Goal: Information Seeking & Learning: Learn about a topic

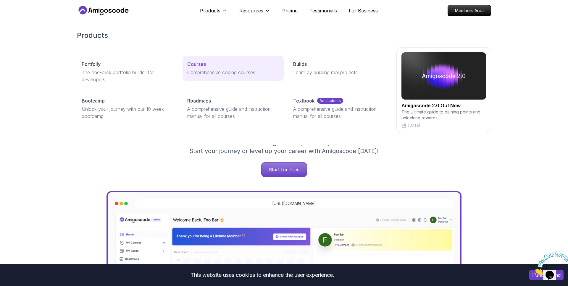
click at [202, 61] on p "Courses" at bounding box center [196, 64] width 19 height 7
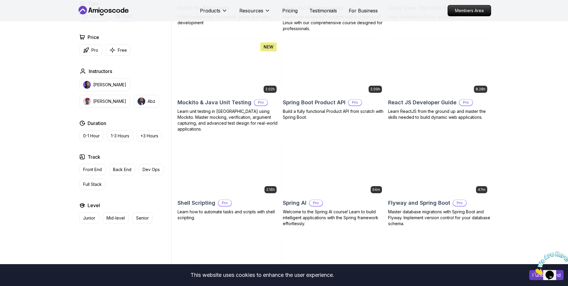
scroll to position [1246, 0]
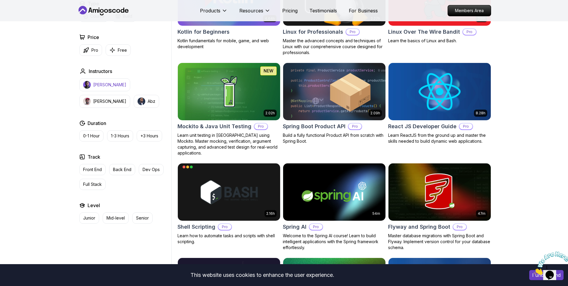
click at [100, 89] on button "Nelson Djalo" at bounding box center [104, 84] width 51 height 13
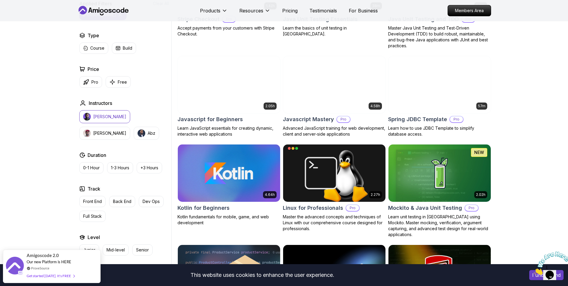
scroll to position [1089, 0]
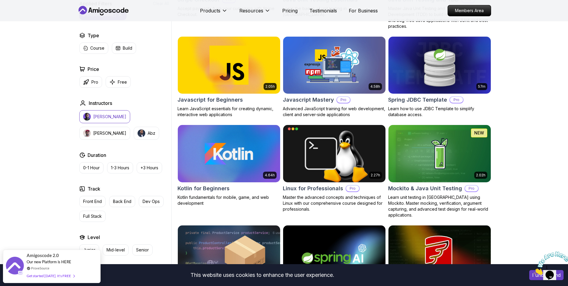
click at [116, 112] on button "Nelson Djalo" at bounding box center [104, 116] width 51 height 13
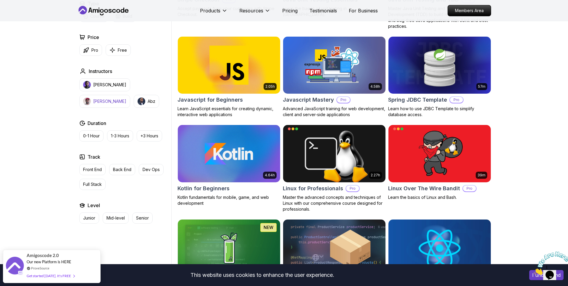
click at [126, 98] on p "Richard" at bounding box center [109, 101] width 33 height 6
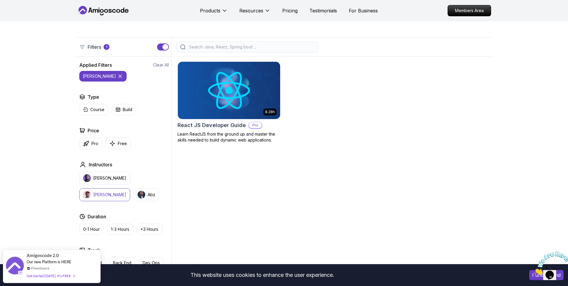
scroll to position [210, 0]
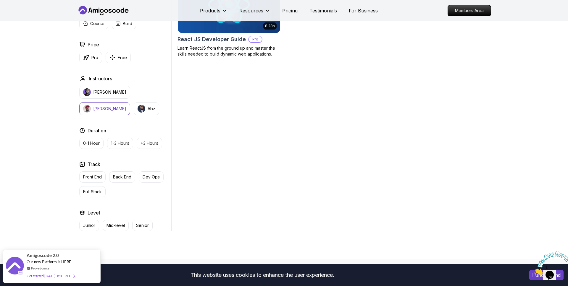
click at [91, 105] on img "button" at bounding box center [87, 109] width 8 height 8
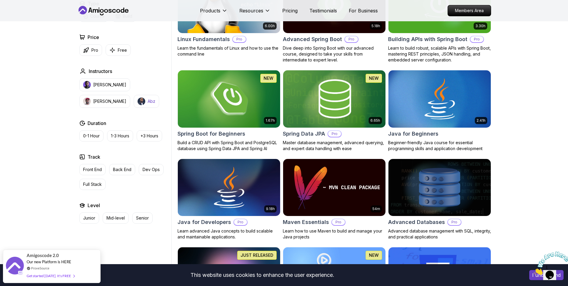
click at [134, 96] on button "Abz" at bounding box center [146, 101] width 25 height 13
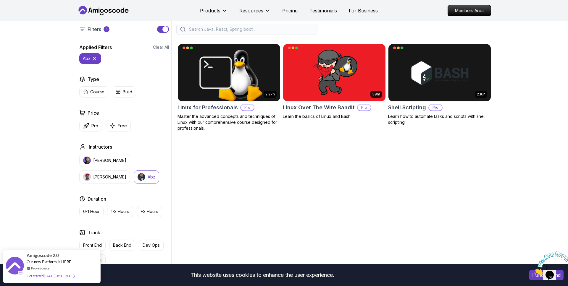
scroll to position [171, 0]
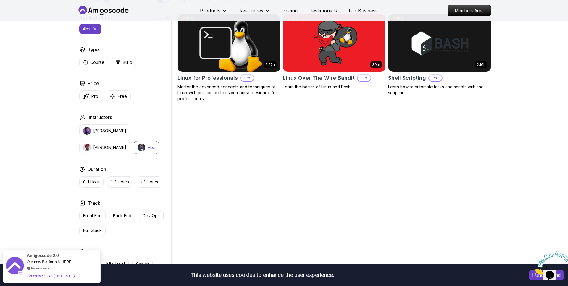
click at [148, 147] on p "Abz" at bounding box center [152, 148] width 8 height 6
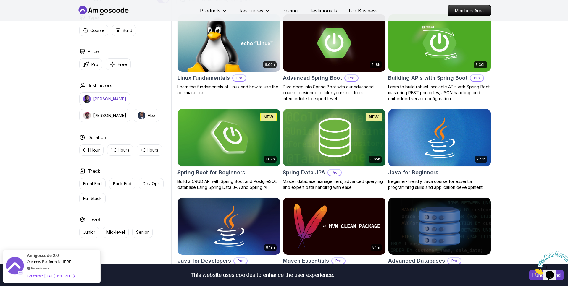
click at [118, 101] on button "Nelson Djalo" at bounding box center [104, 99] width 51 height 13
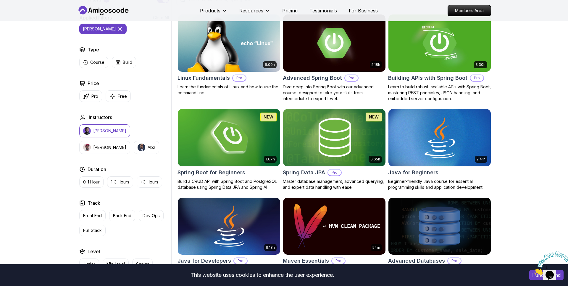
click at [98, 130] on p "Nelson Djalo" at bounding box center [109, 131] width 33 height 6
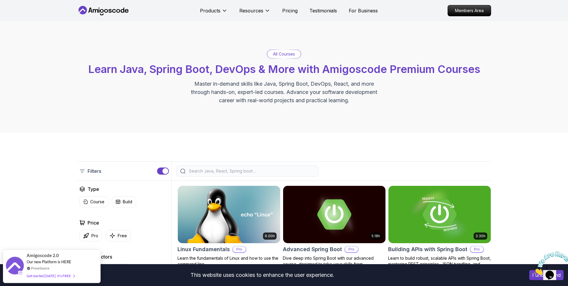
click at [281, 53] on p "All Courses" at bounding box center [284, 54] width 22 height 6
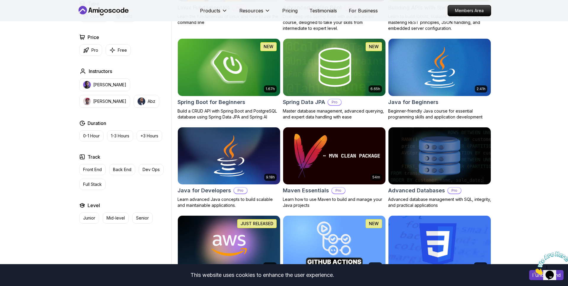
scroll to position [242, 0]
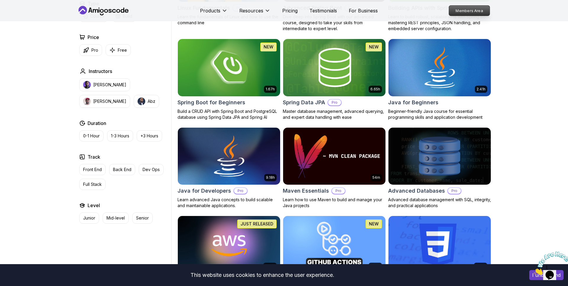
click at [478, 7] on p "Members Area" at bounding box center [469, 11] width 41 height 10
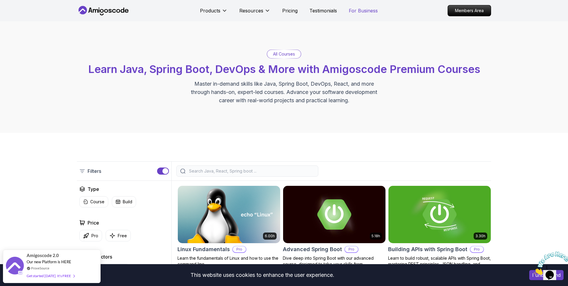
click at [362, 10] on p "For Business" at bounding box center [363, 10] width 29 height 7
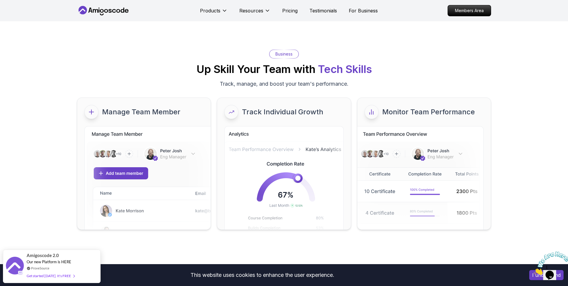
click at [85, 11] on icon at bounding box center [82, 10] width 9 height 9
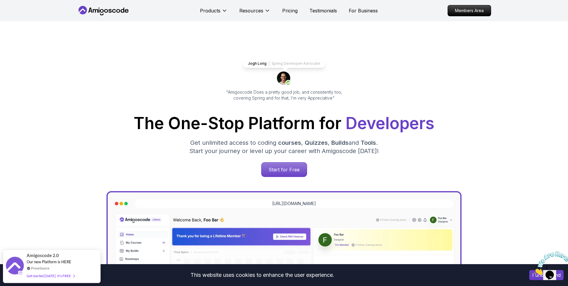
click at [92, 100] on div "Jogh Long Spring Developer Advocate "Amigoscode Does a pretty good job, and con…" at bounding box center [284, 241] width 414 height 441
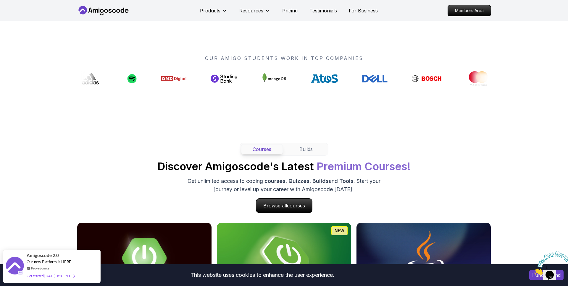
scroll to position [438, 0]
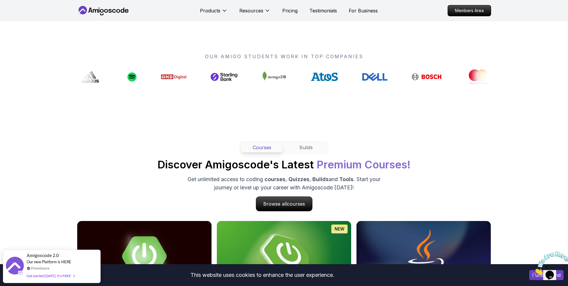
drag, startPoint x: 298, startPoint y: 78, endPoint x: 186, endPoint y: 78, distance: 112.1
click at [300, 154] on div "Courses Builds Discover Amigoscode's Latest Premium Courses! Get unlimited acce…" at bounding box center [284, 176] width 414 height 70
click at [305, 150] on button "Builds" at bounding box center [306, 148] width 42 height 10
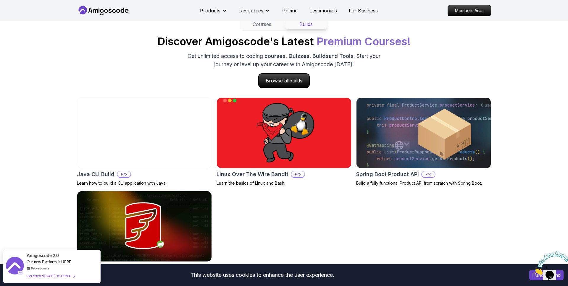
scroll to position [562, 0]
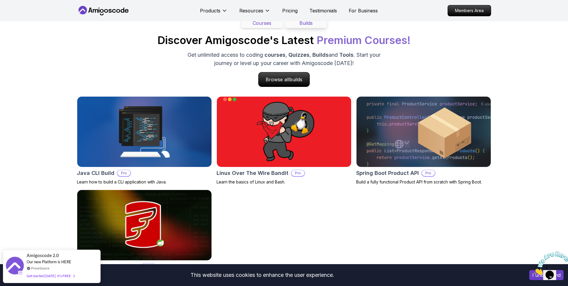
click at [264, 25] on button "Courses" at bounding box center [262, 23] width 42 height 10
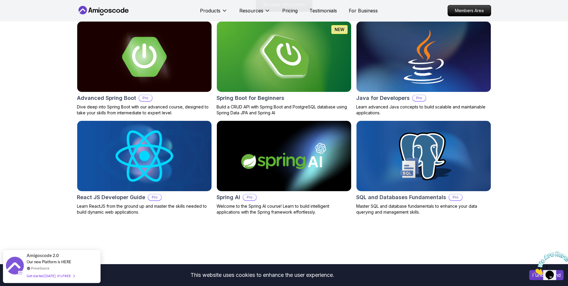
scroll to position [637, 0]
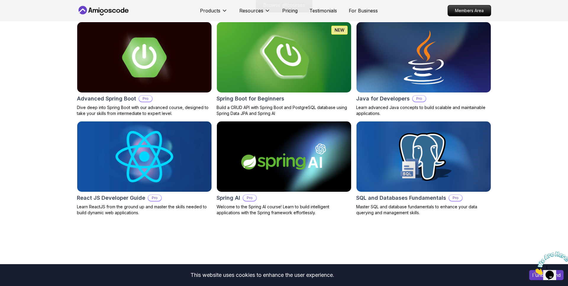
click at [152, 154] on img at bounding box center [144, 157] width 141 height 74
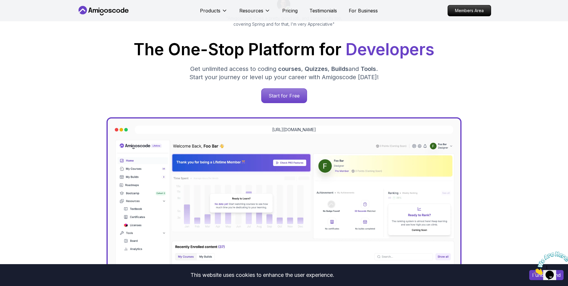
scroll to position [0, 0]
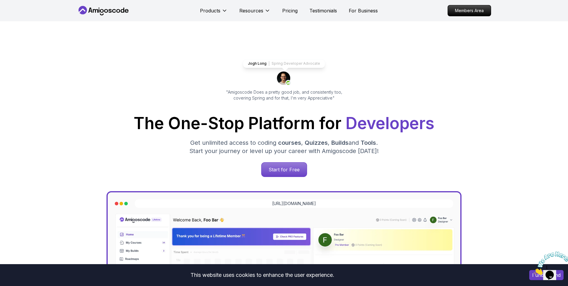
click at [108, 12] on icon at bounding box center [103, 10] width 53 height 9
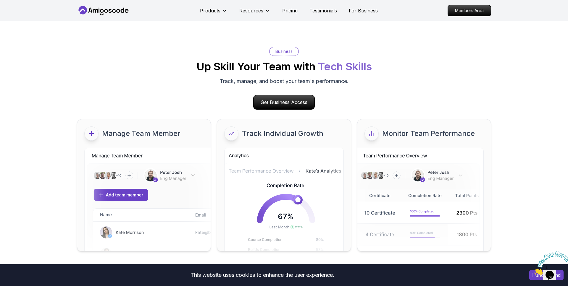
scroll to position [2513, 0]
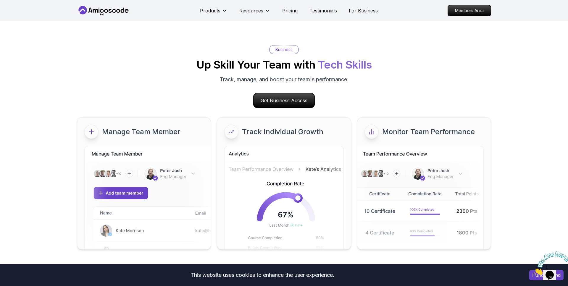
click at [213, 119] on div "Manage Team Member Track Individual Growth Monitor Team Performance" at bounding box center [284, 183] width 414 height 132
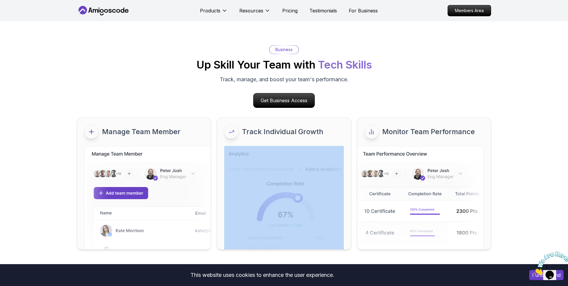
click at [213, 119] on div "Manage Team Member Track Individual Growth Monitor Team Performance" at bounding box center [284, 183] width 414 height 132
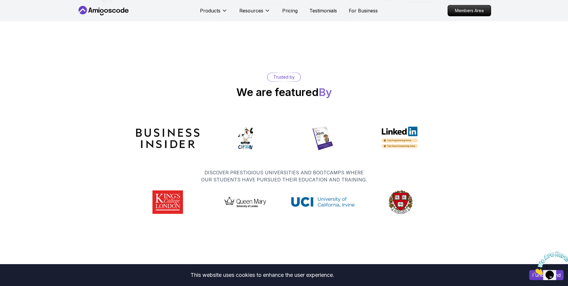
click at [242, 73] on div "Trusted by We are featured By DISCOVER PRESTIGIOUS UNIVERSITIES AND BOOTCAMPS W…" at bounding box center [284, 143] width 414 height 141
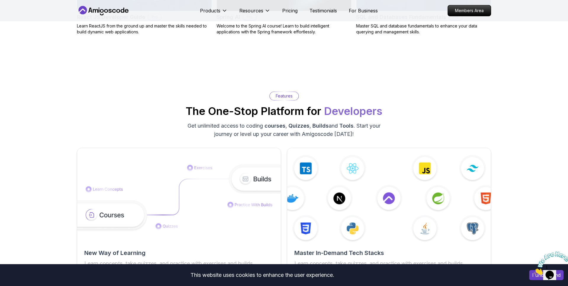
scroll to position [819, 0]
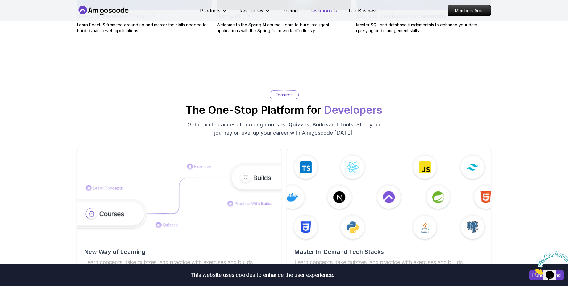
click at [320, 14] on p "Testimonials" at bounding box center [322, 10] width 27 height 7
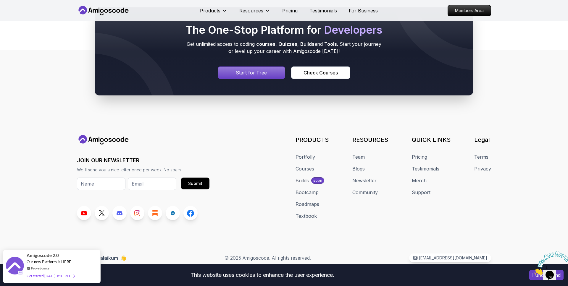
scroll to position [395, 0]
click at [80, 10] on icon at bounding box center [82, 10] width 9 height 9
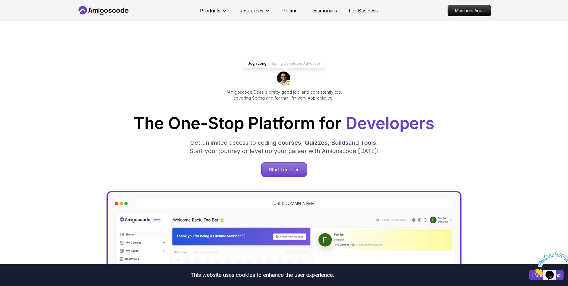
click at [80, 8] on icon at bounding box center [82, 10] width 9 height 9
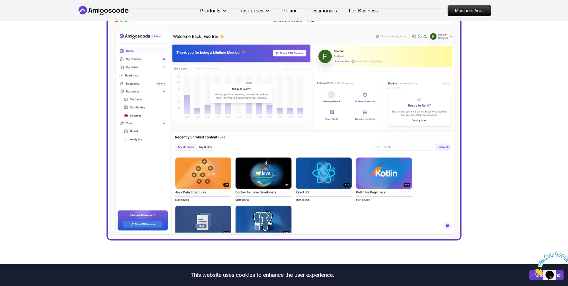
scroll to position [187, 0]
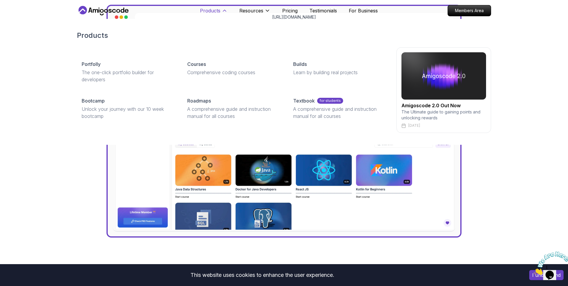
click at [209, 12] on p "Products" at bounding box center [210, 10] width 20 height 7
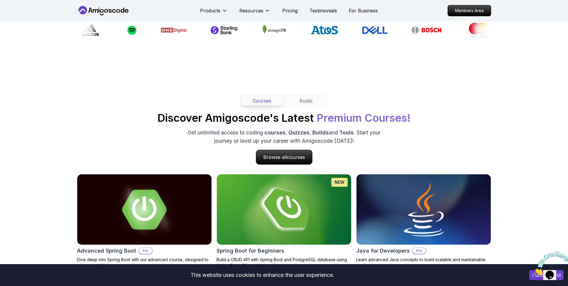
scroll to position [0, 0]
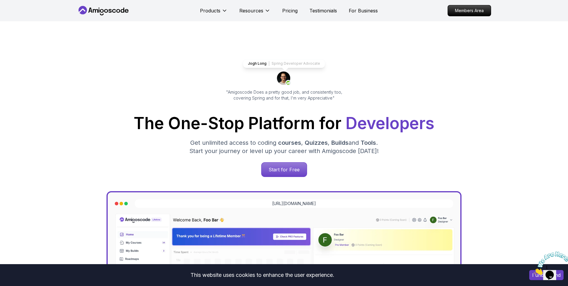
click at [111, 7] on icon at bounding box center [103, 10] width 53 height 9
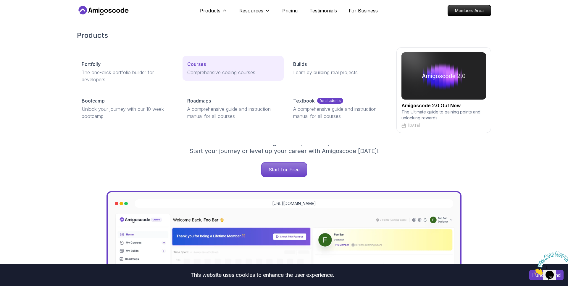
click at [199, 70] on p "Comprehensive coding courses" at bounding box center [232, 72] width 91 height 7
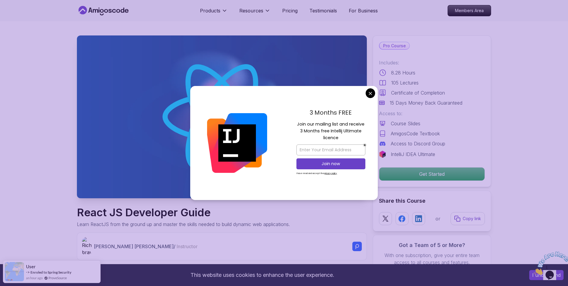
click at [302, 59] on img at bounding box center [222, 116] width 290 height 163
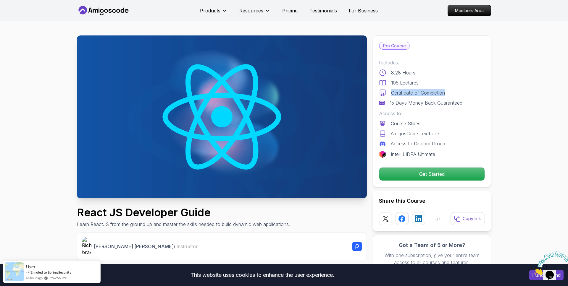
drag, startPoint x: 391, startPoint y: 93, endPoint x: 450, endPoint y: 93, distance: 58.2
click at [450, 93] on div "Certificate of Completion" at bounding box center [432, 92] width 106 height 7
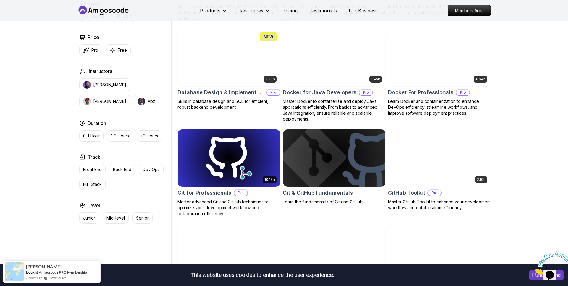
scroll to position [277, 0]
